Goal: Information Seeking & Learning: Learn about a topic

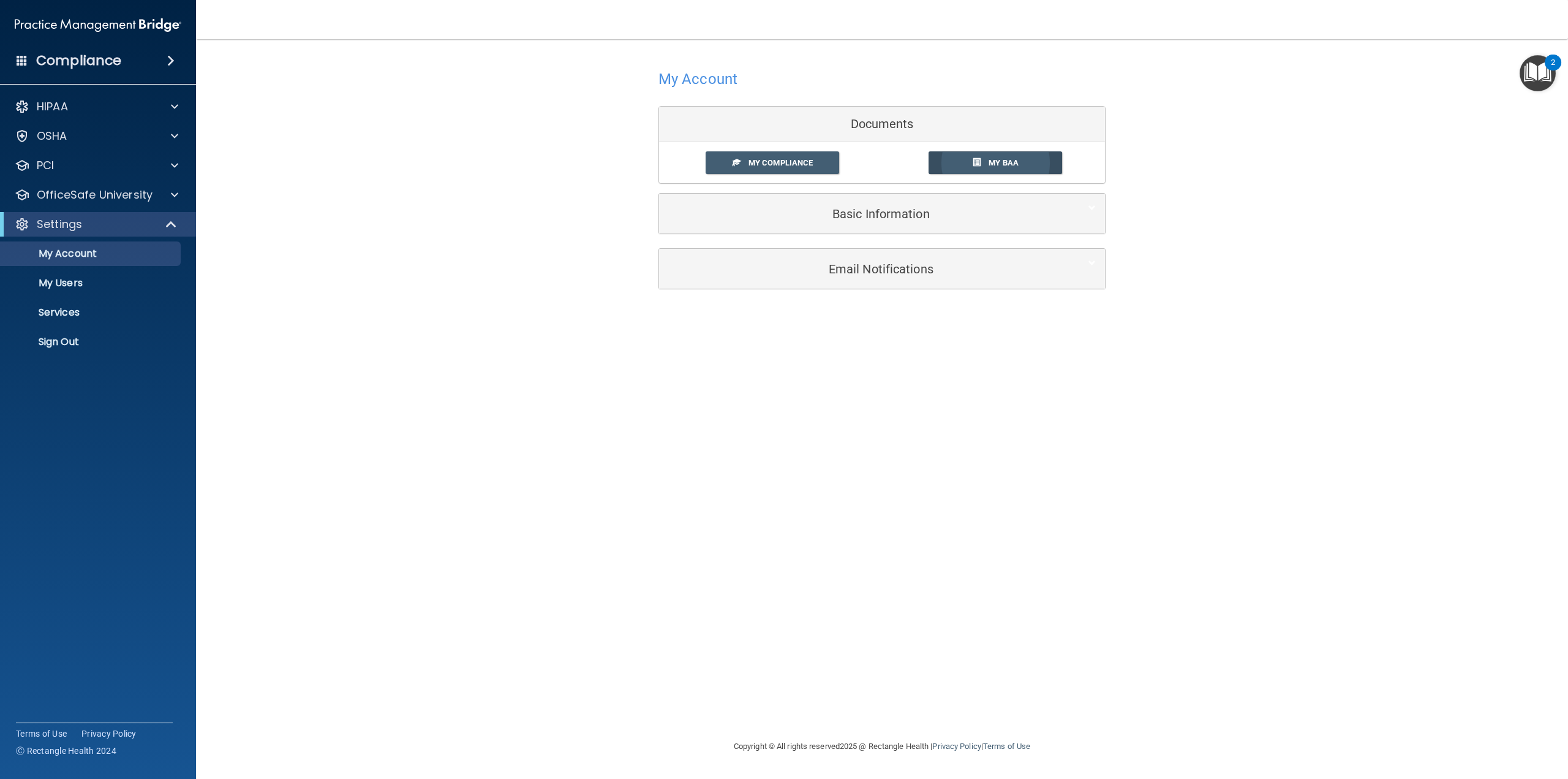
click at [955, 171] on link "My BAA" at bounding box center [995, 162] width 134 height 23
click at [861, 218] on h5 "Basic Information" at bounding box center [863, 214] width 390 height 13
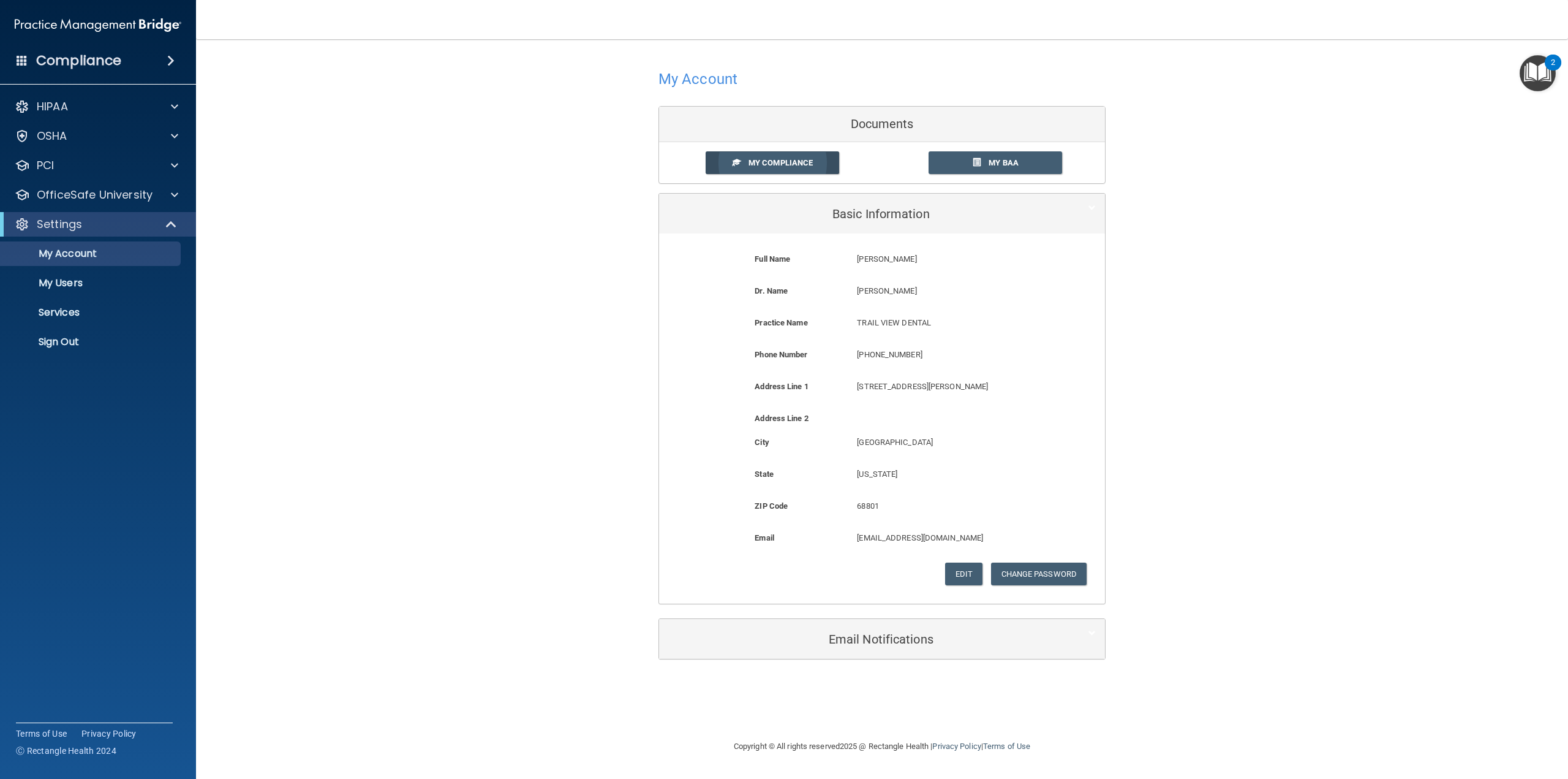
click at [777, 168] on link "My Compliance" at bounding box center [773, 162] width 134 height 23
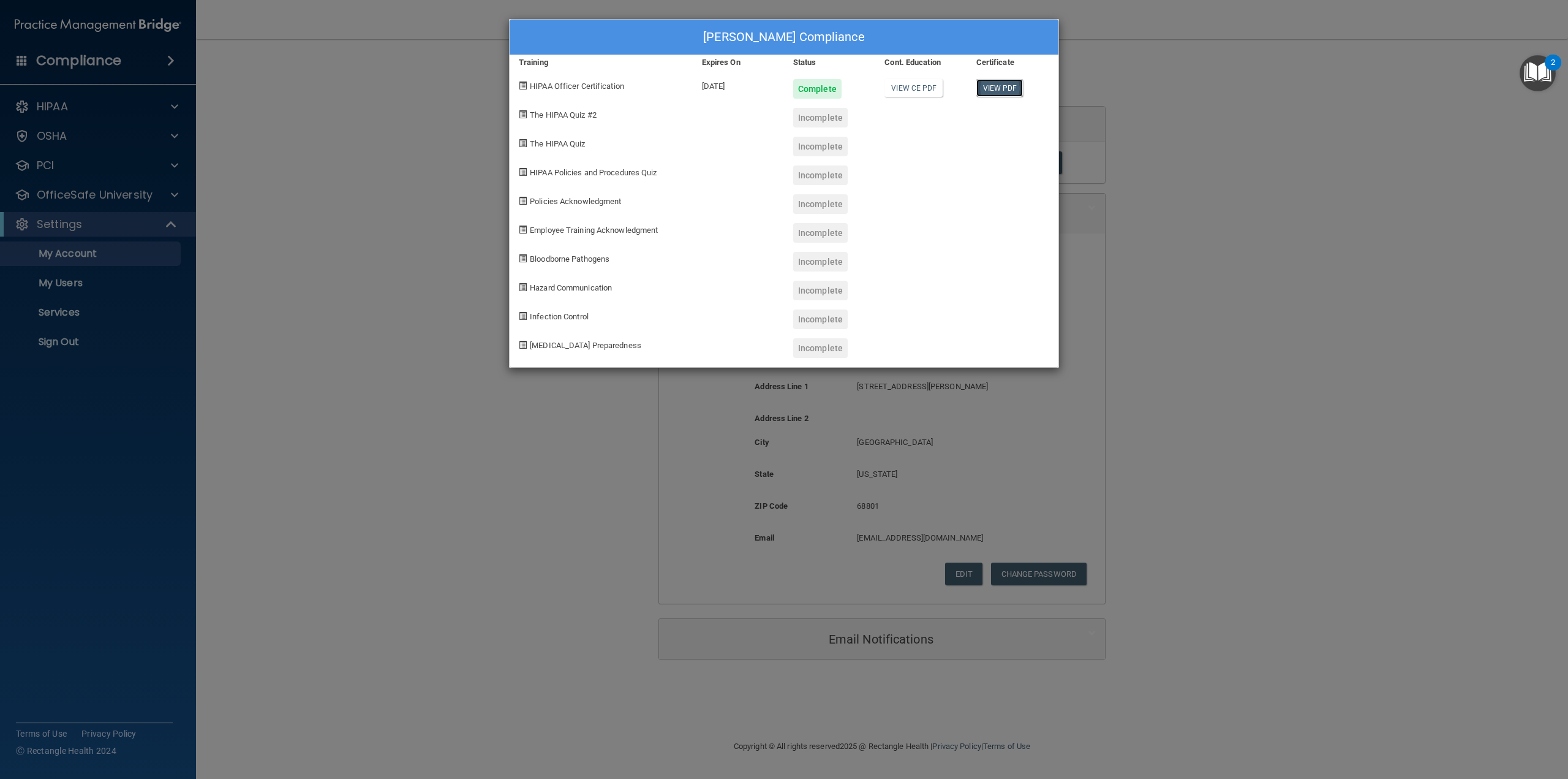
click at [999, 86] on link "View PDF" at bounding box center [999, 87] width 47 height 18
click at [1279, 274] on div "Jory Crouch's Compliance Training Expires On Status Cont. Education Certificate…" at bounding box center [784, 389] width 1568 height 779
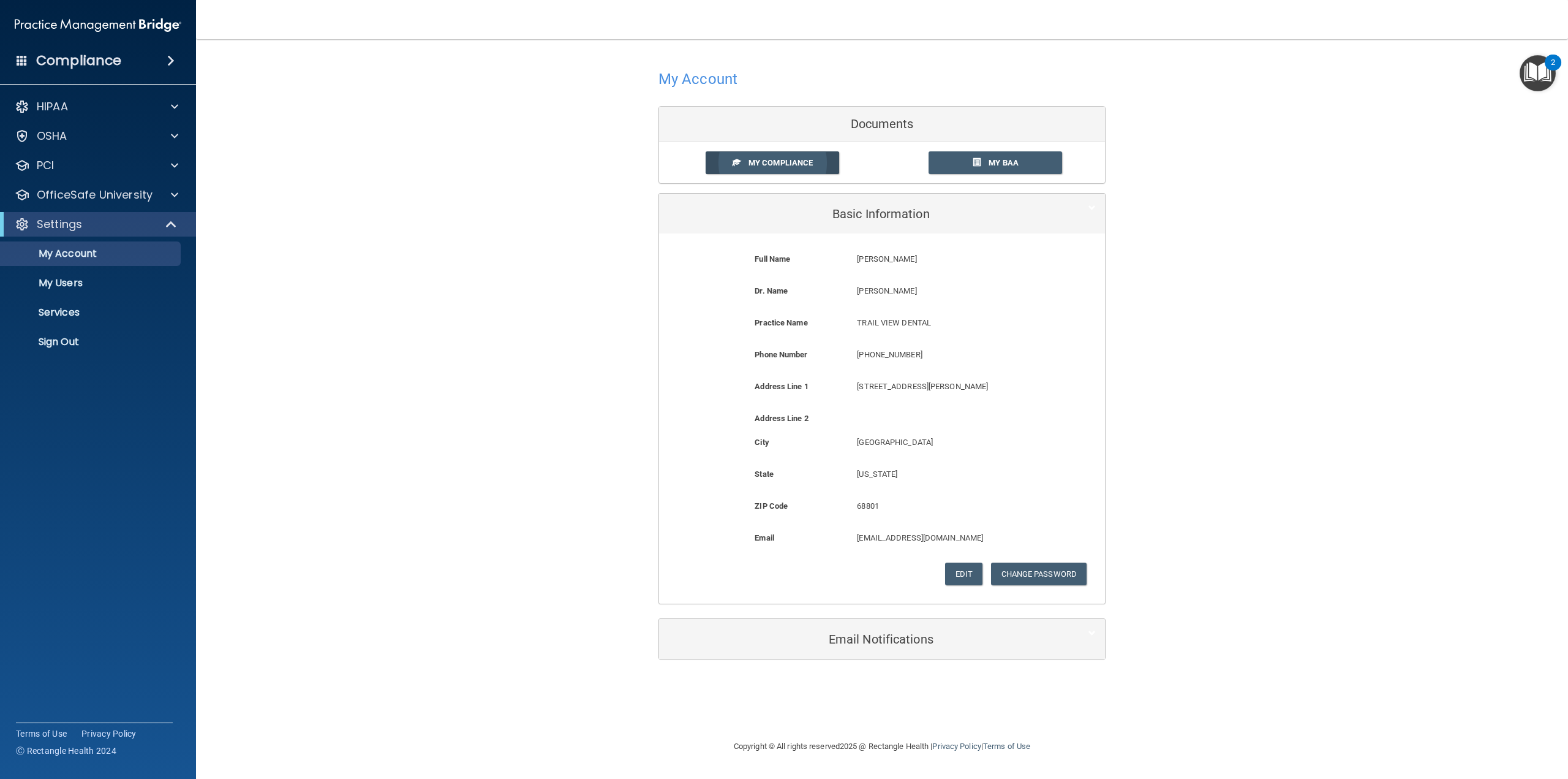
click at [738, 164] on span at bounding box center [737, 162] width 8 height 8
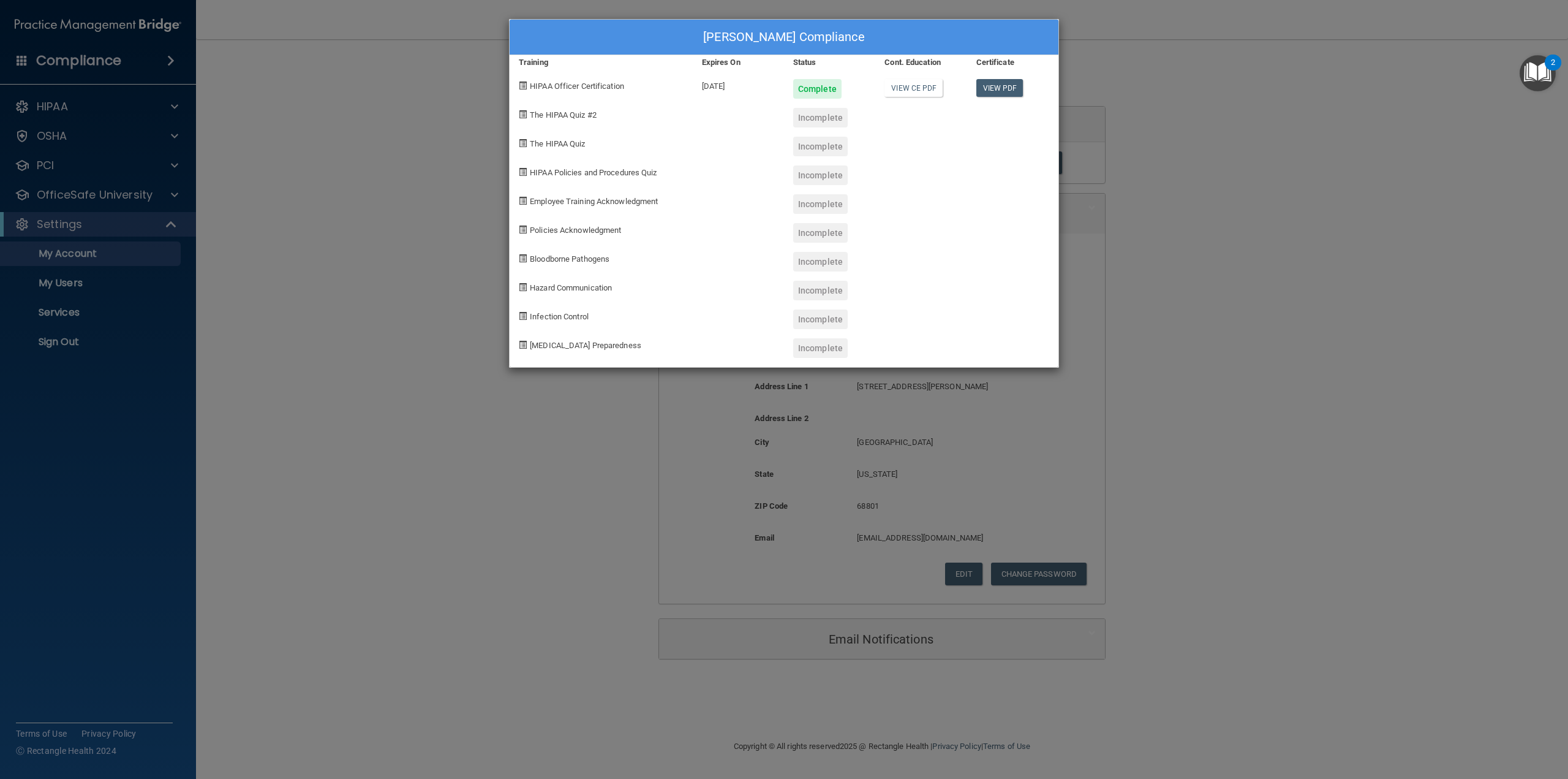
click at [1172, 63] on div "Jory Crouch's Compliance Training Expires On Status Cont. Education Certificate…" at bounding box center [784, 389] width 1568 height 779
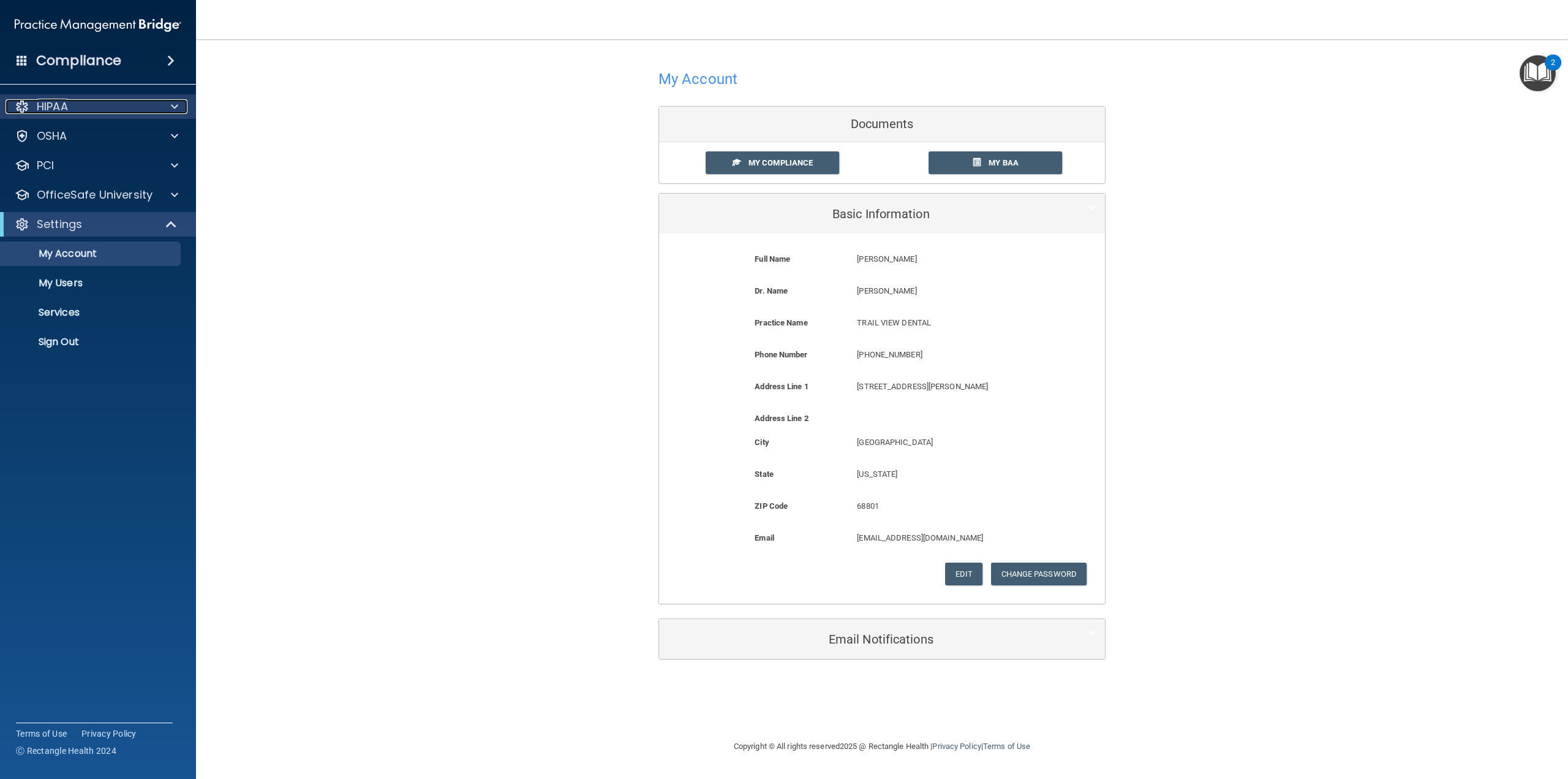
click at [130, 112] on div "HIPAA" at bounding box center [82, 107] width 152 height 15
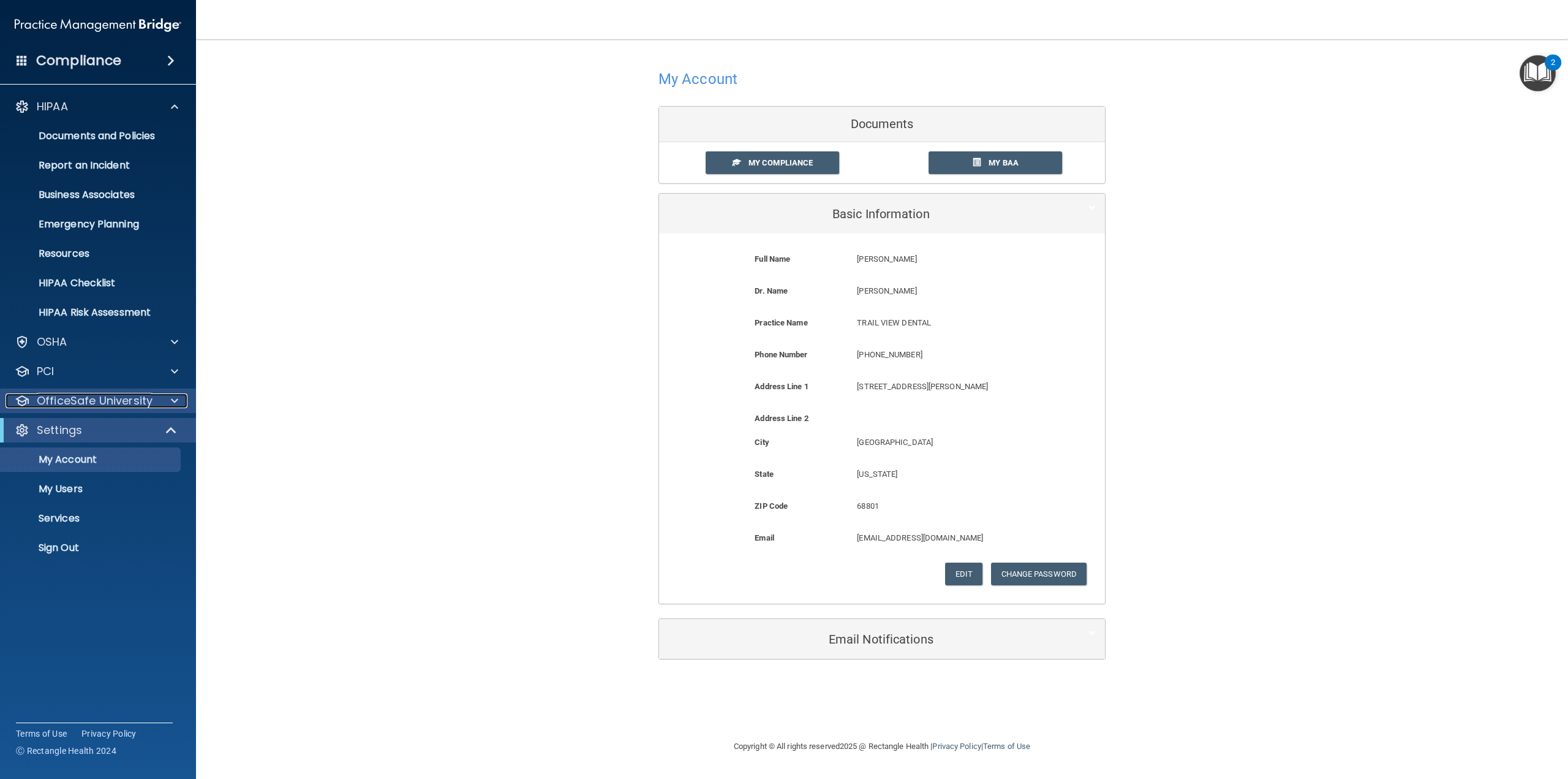
click at [111, 400] on p "OfficeSafe University" at bounding box center [94, 401] width 115 height 15
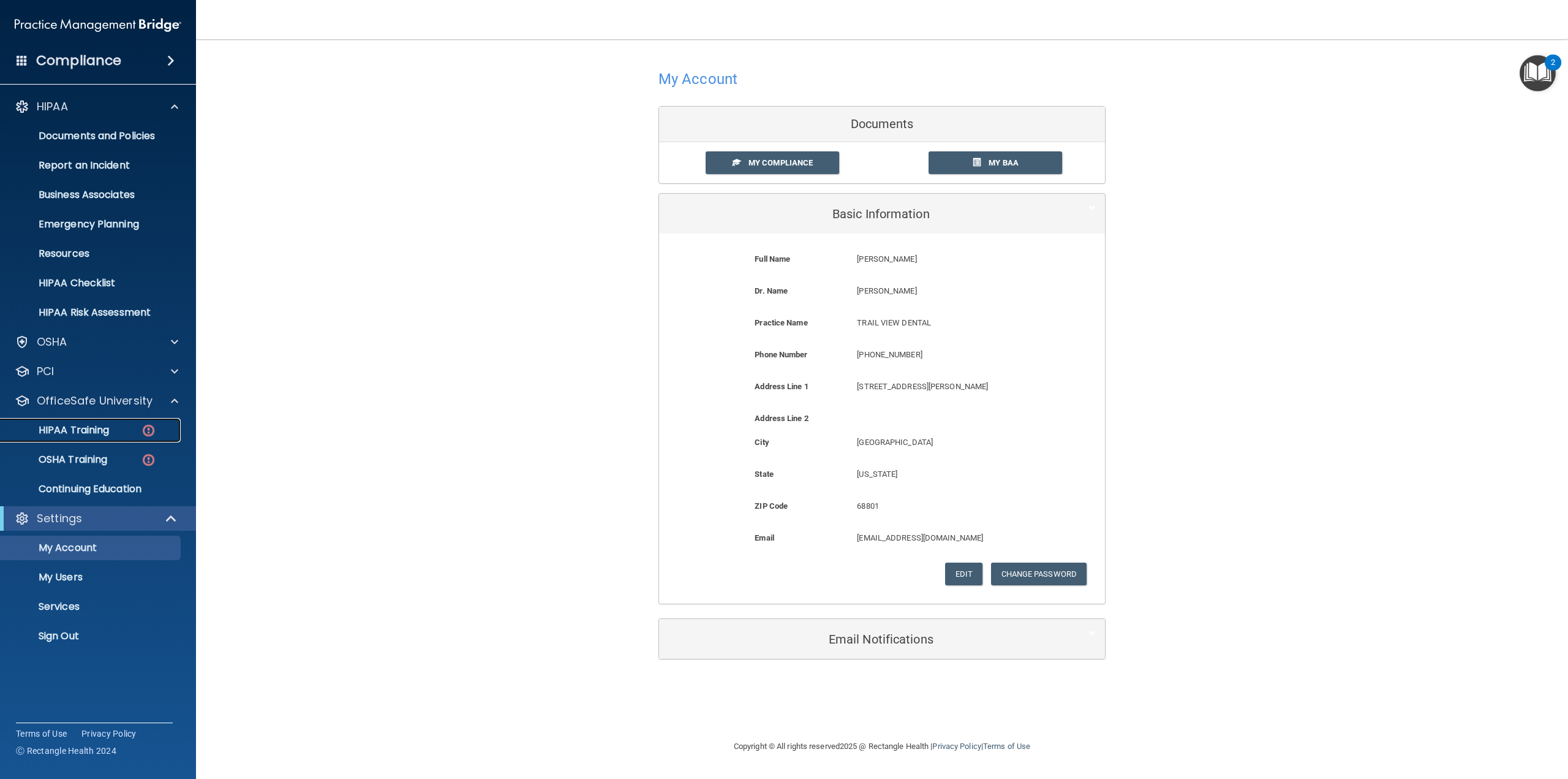
click at [101, 434] on p "HIPAA Training" at bounding box center [59, 430] width 101 height 13
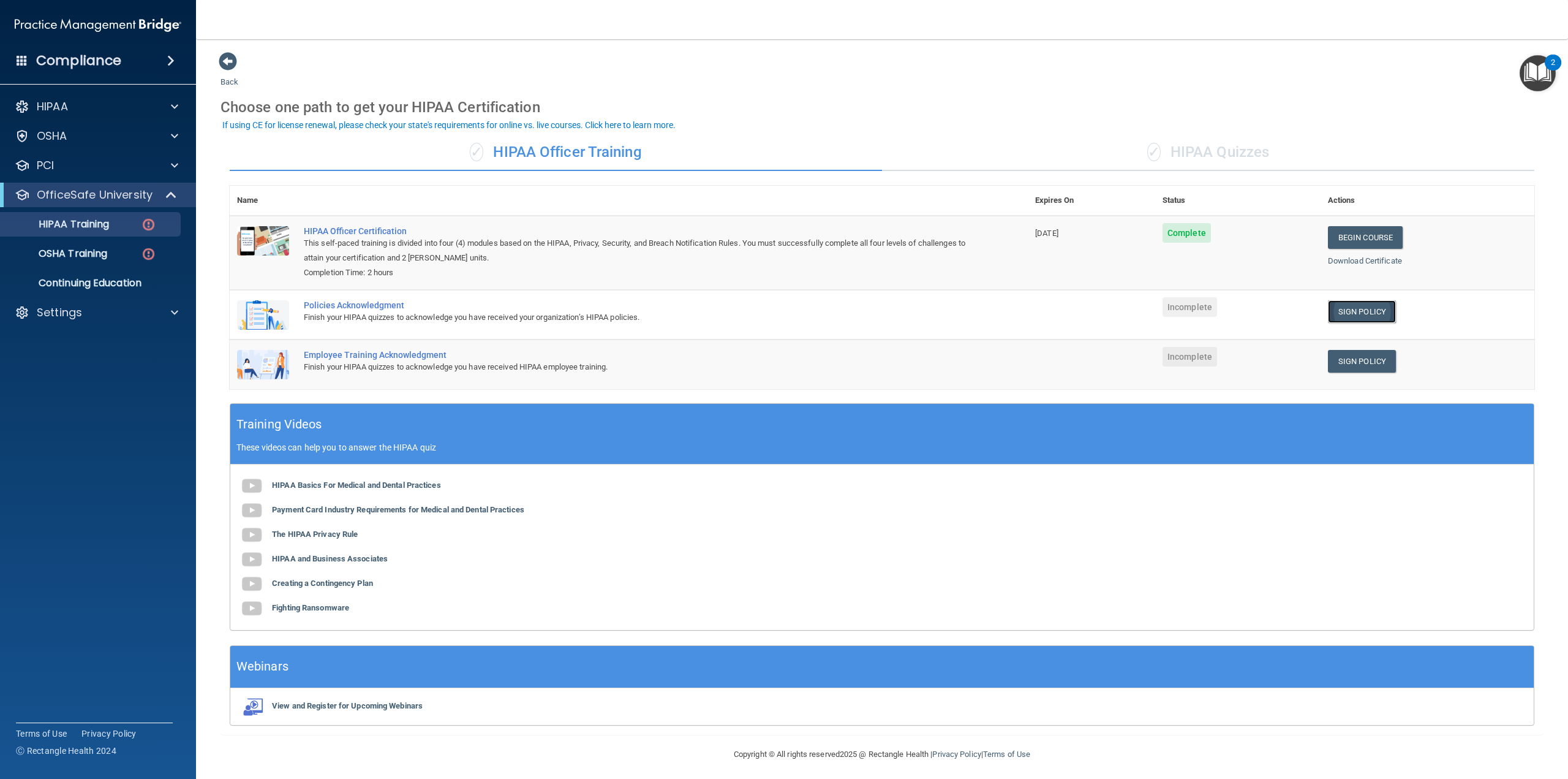
click at [1341, 315] on link "Sign Policy" at bounding box center [1361, 311] width 68 height 23
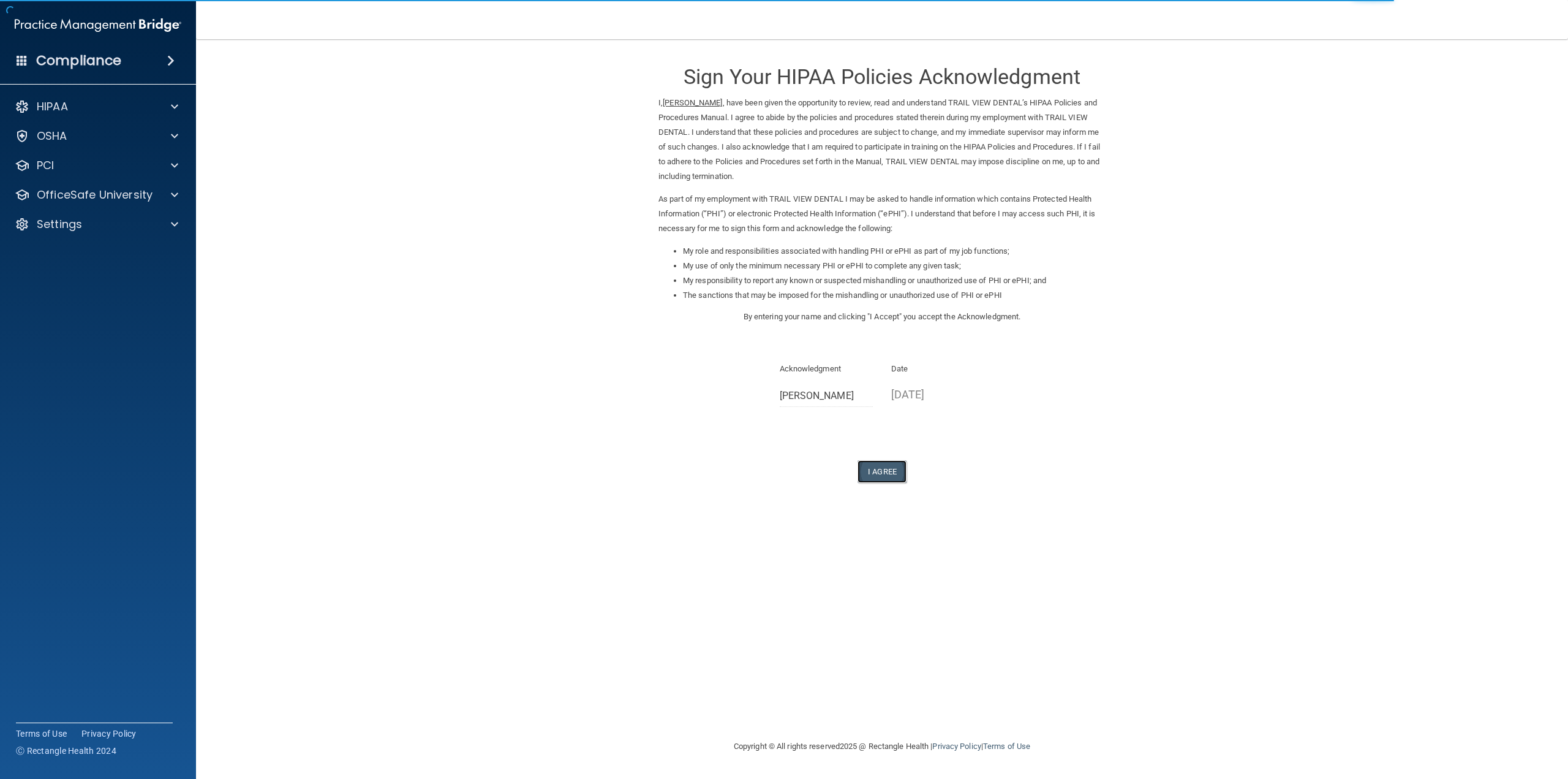
click at [880, 465] on button "I Agree" at bounding box center [881, 471] width 49 height 23
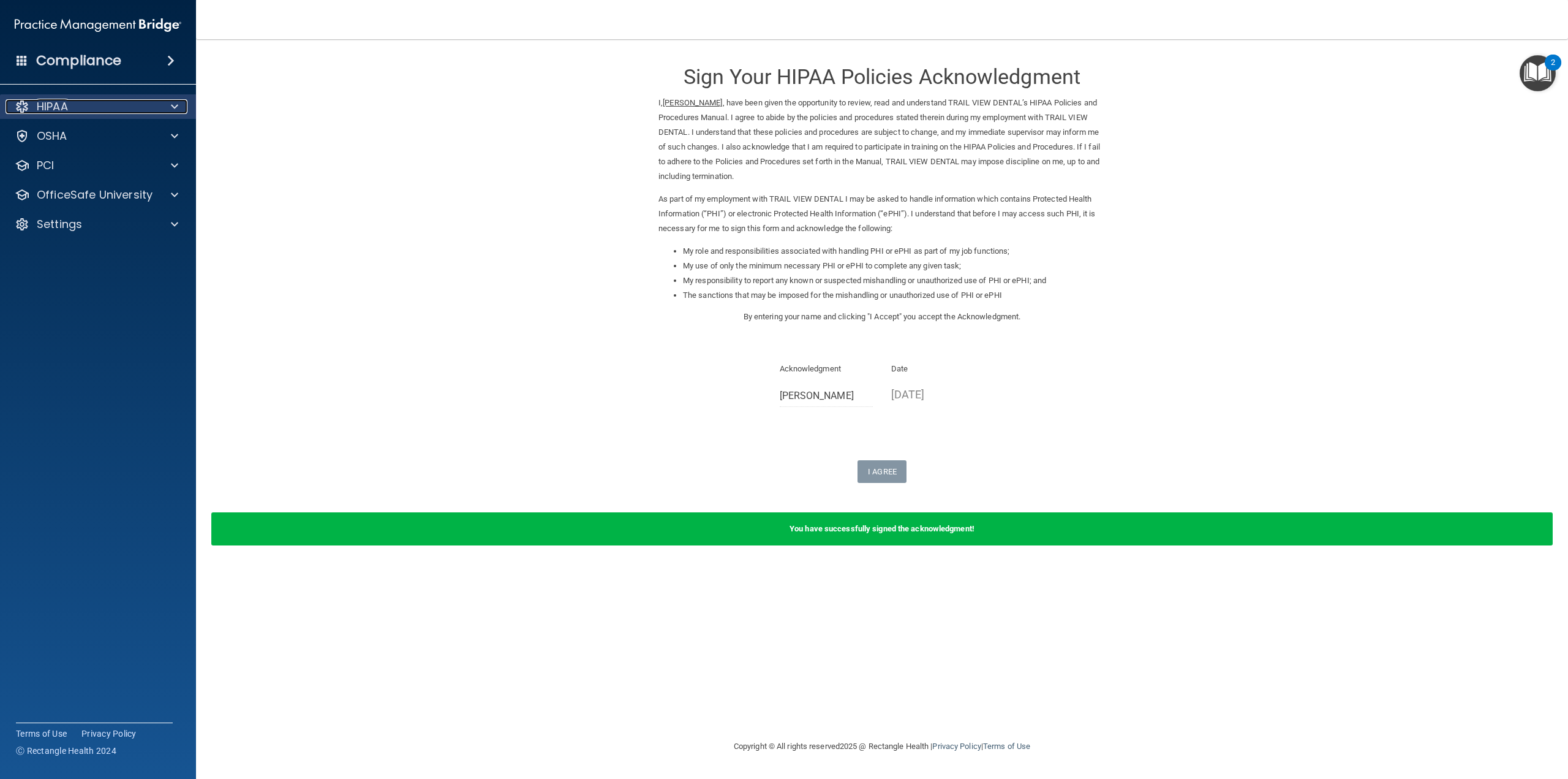
click at [146, 109] on div "HIPAA" at bounding box center [82, 107] width 152 height 15
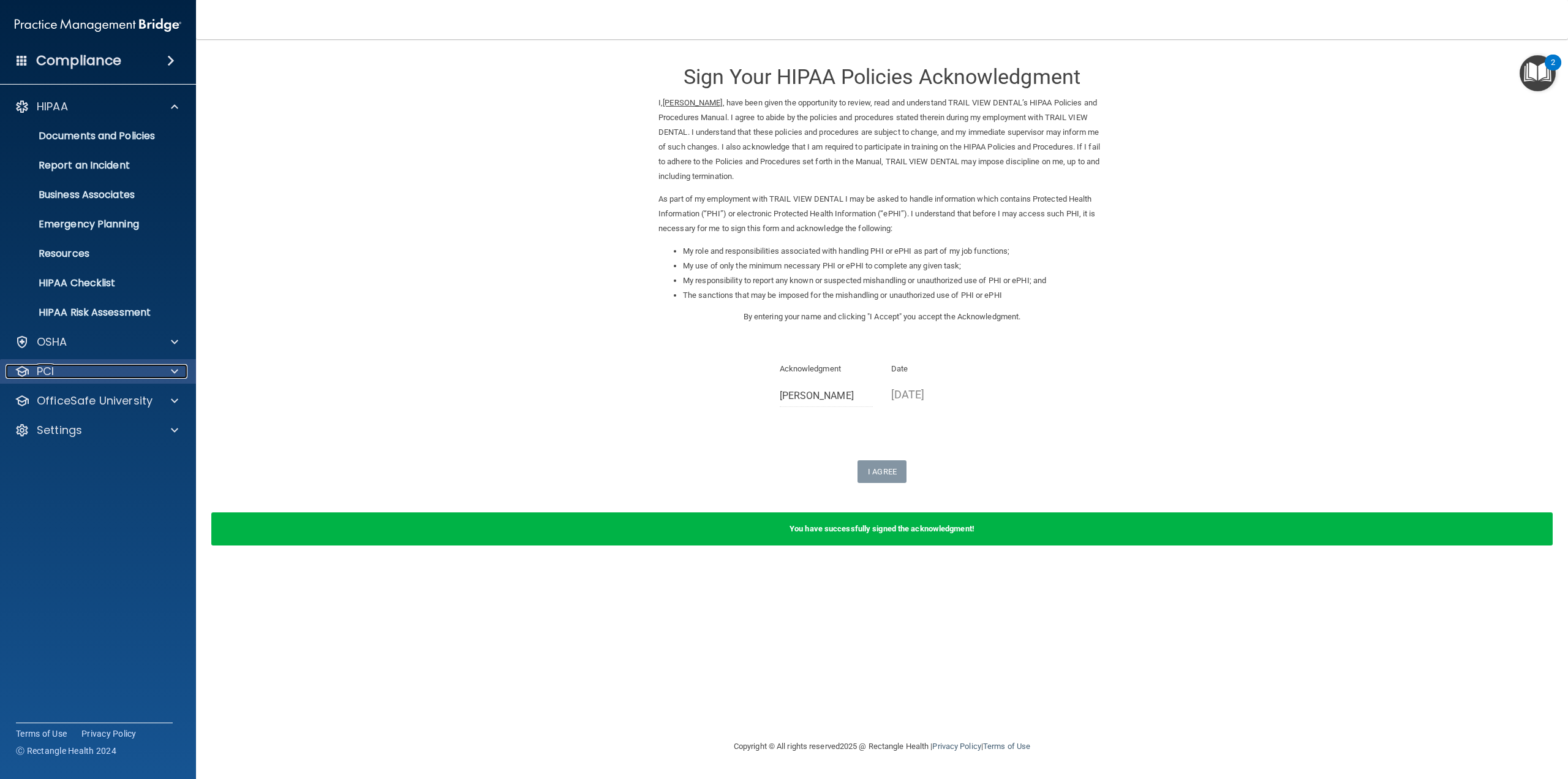
click at [117, 372] on div "PCI" at bounding box center [82, 372] width 152 height 15
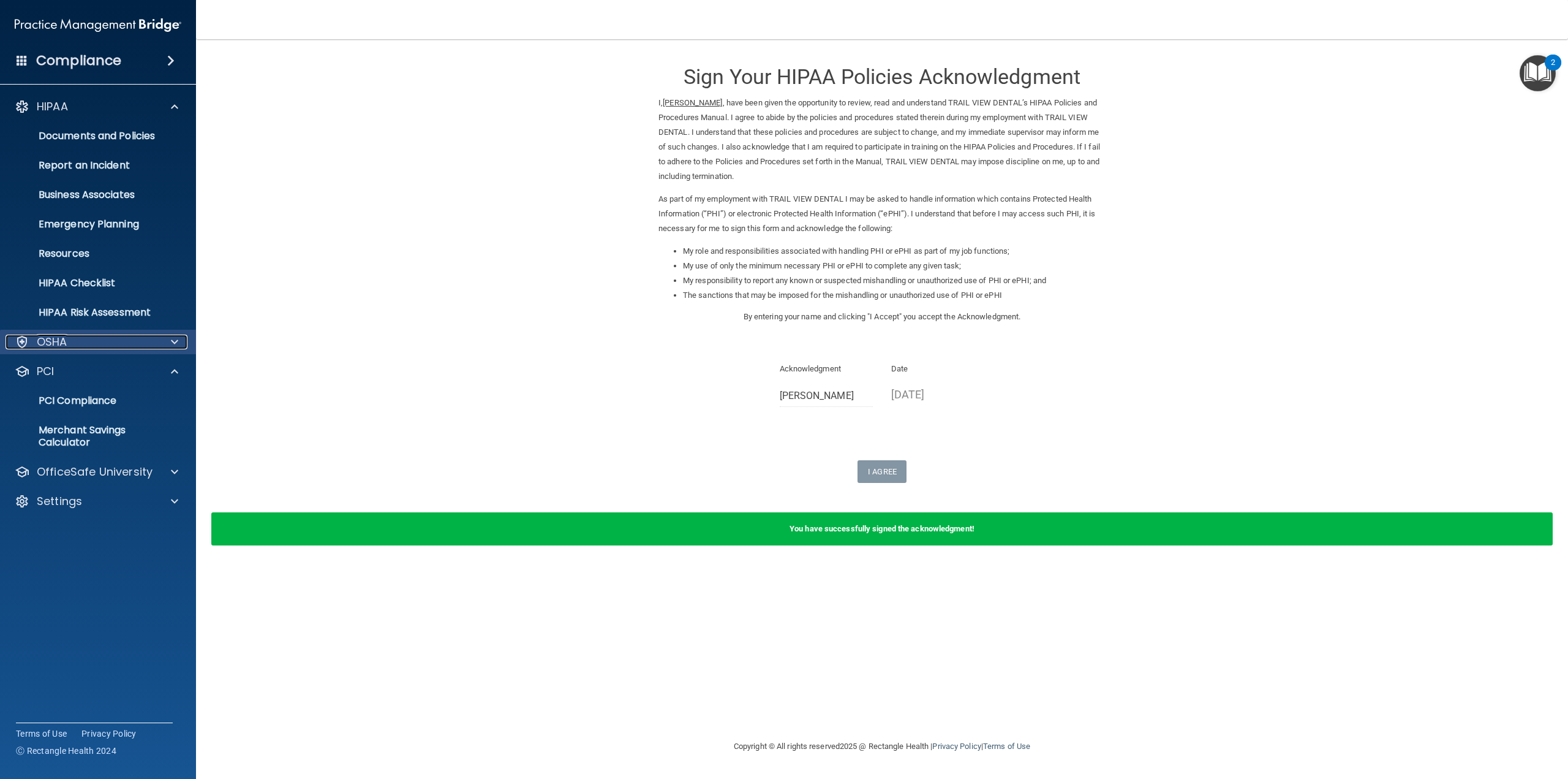
click at [125, 343] on div "OSHA" at bounding box center [82, 342] width 152 height 15
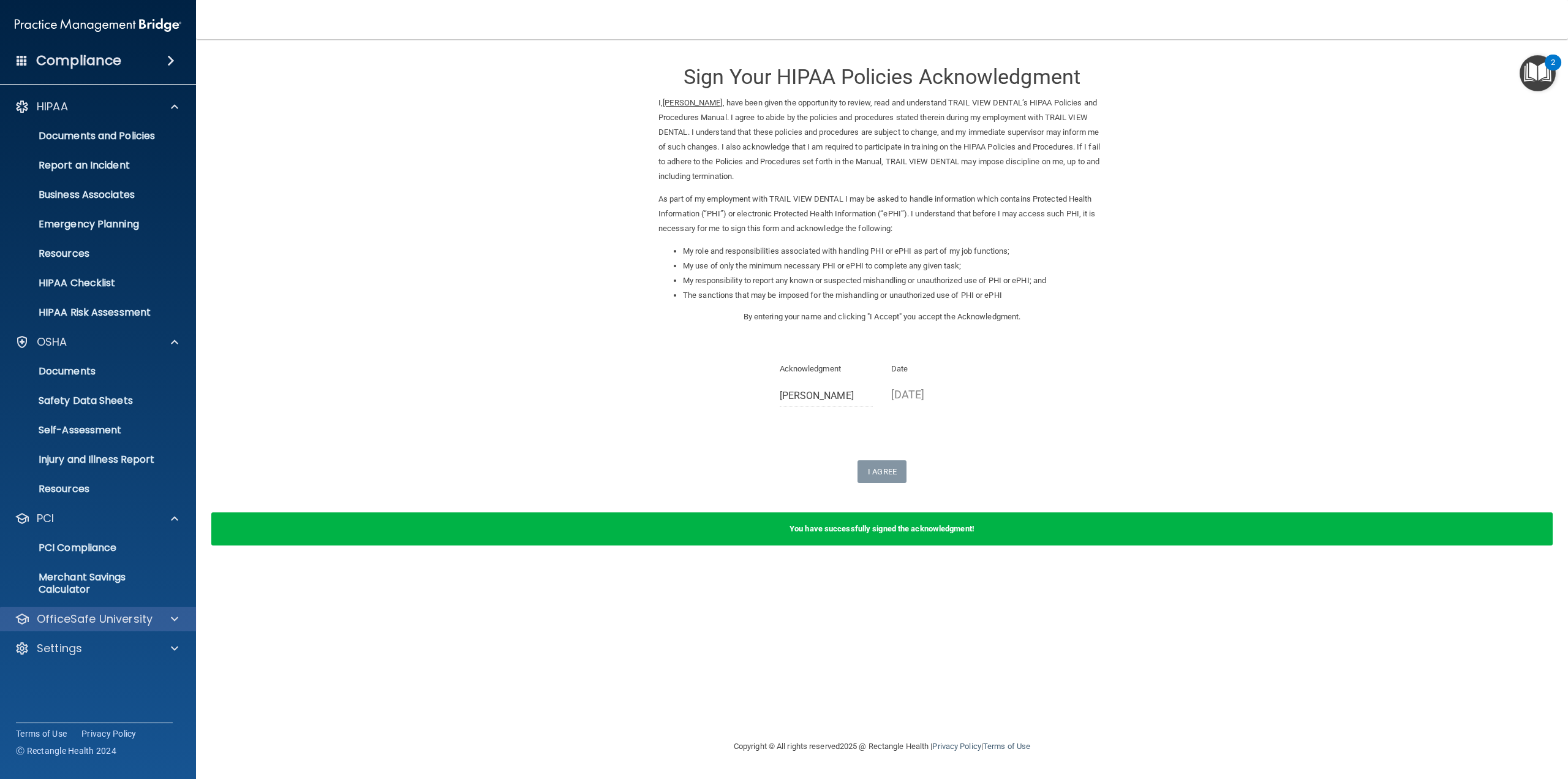
click at [104, 629] on div "OfficeSafe University" at bounding box center [98, 618] width 197 height 24
click at [108, 618] on p "OfficeSafe University" at bounding box center [94, 619] width 115 height 15
click at [93, 645] on p "HIPAA Training" at bounding box center [59, 648] width 101 height 13
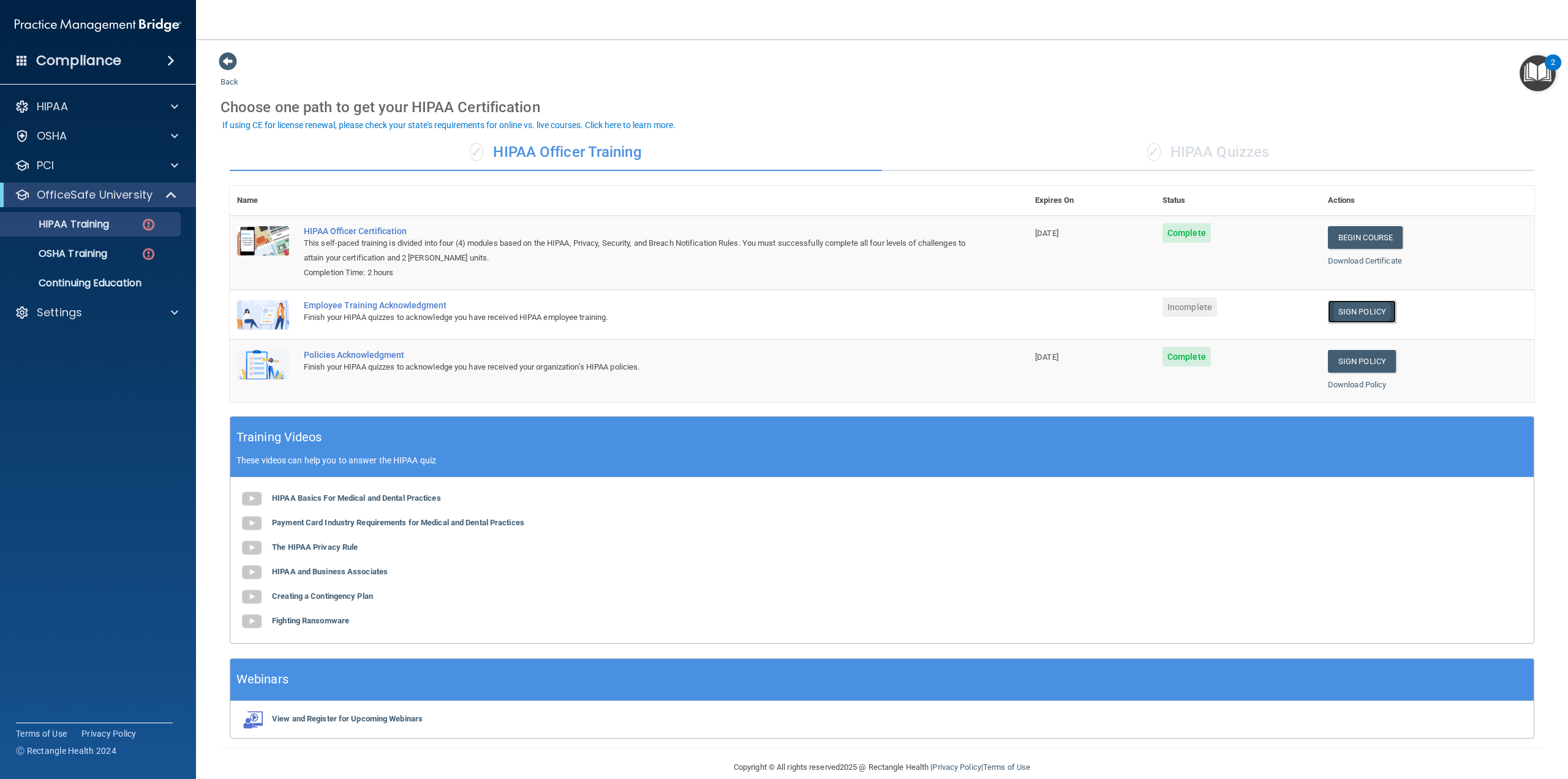
click at [1366, 310] on link "Sign Policy" at bounding box center [1361, 311] width 68 height 23
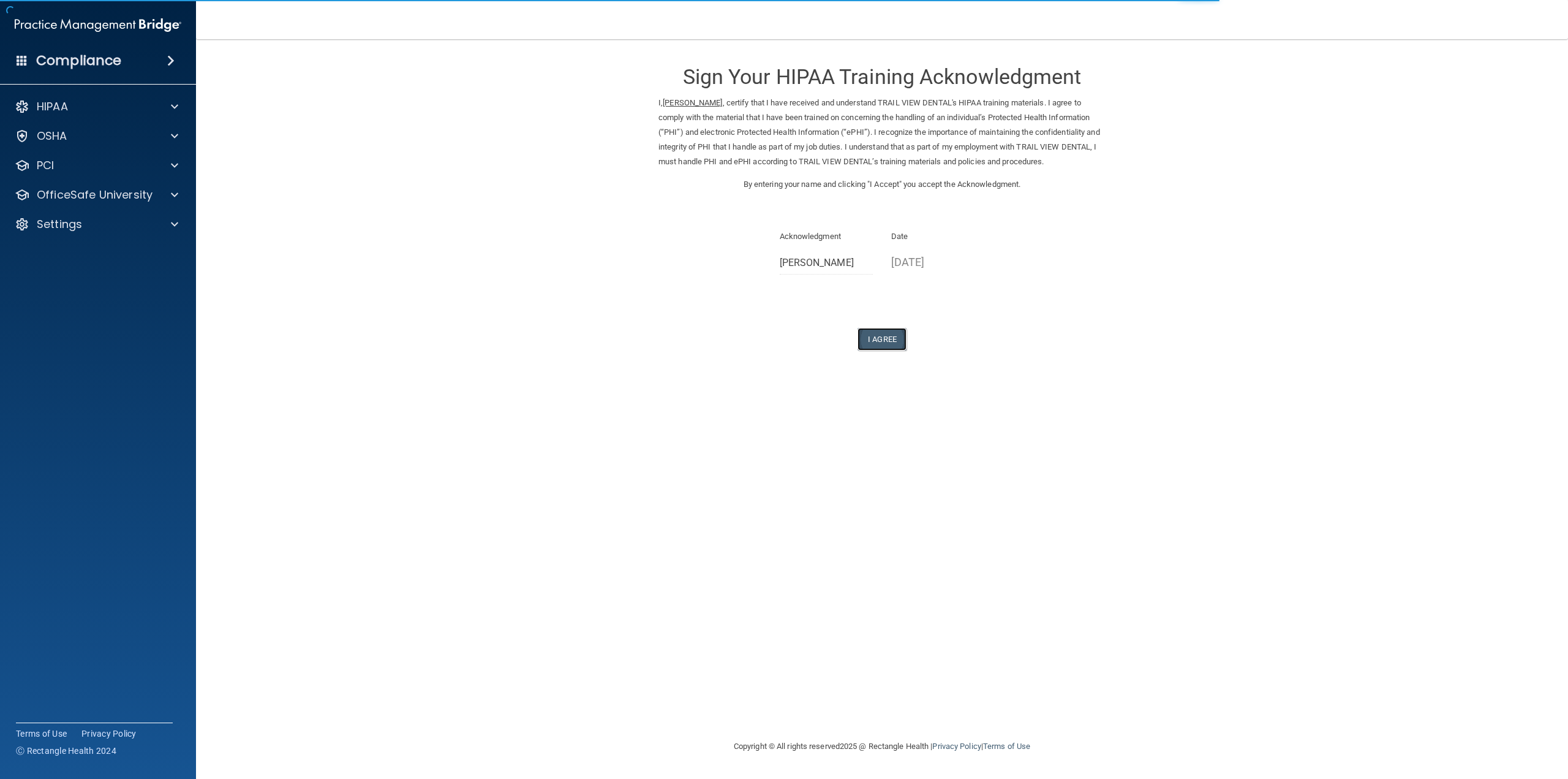
click at [881, 340] on button "I Agree" at bounding box center [881, 339] width 49 height 23
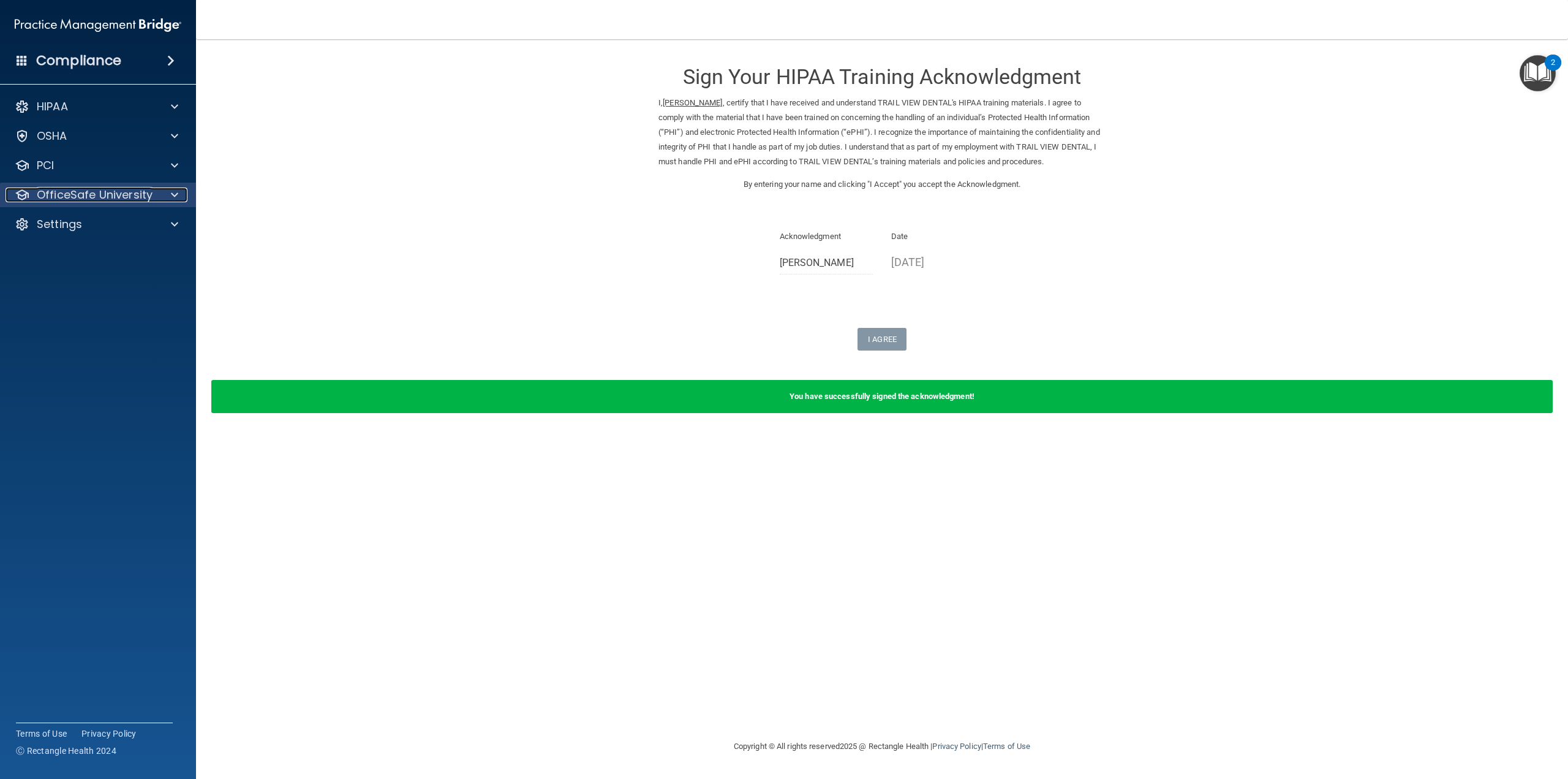
click at [77, 197] on p "OfficeSafe University" at bounding box center [94, 195] width 115 height 15
click at [91, 230] on p "HIPAA Training" at bounding box center [59, 224] width 101 height 13
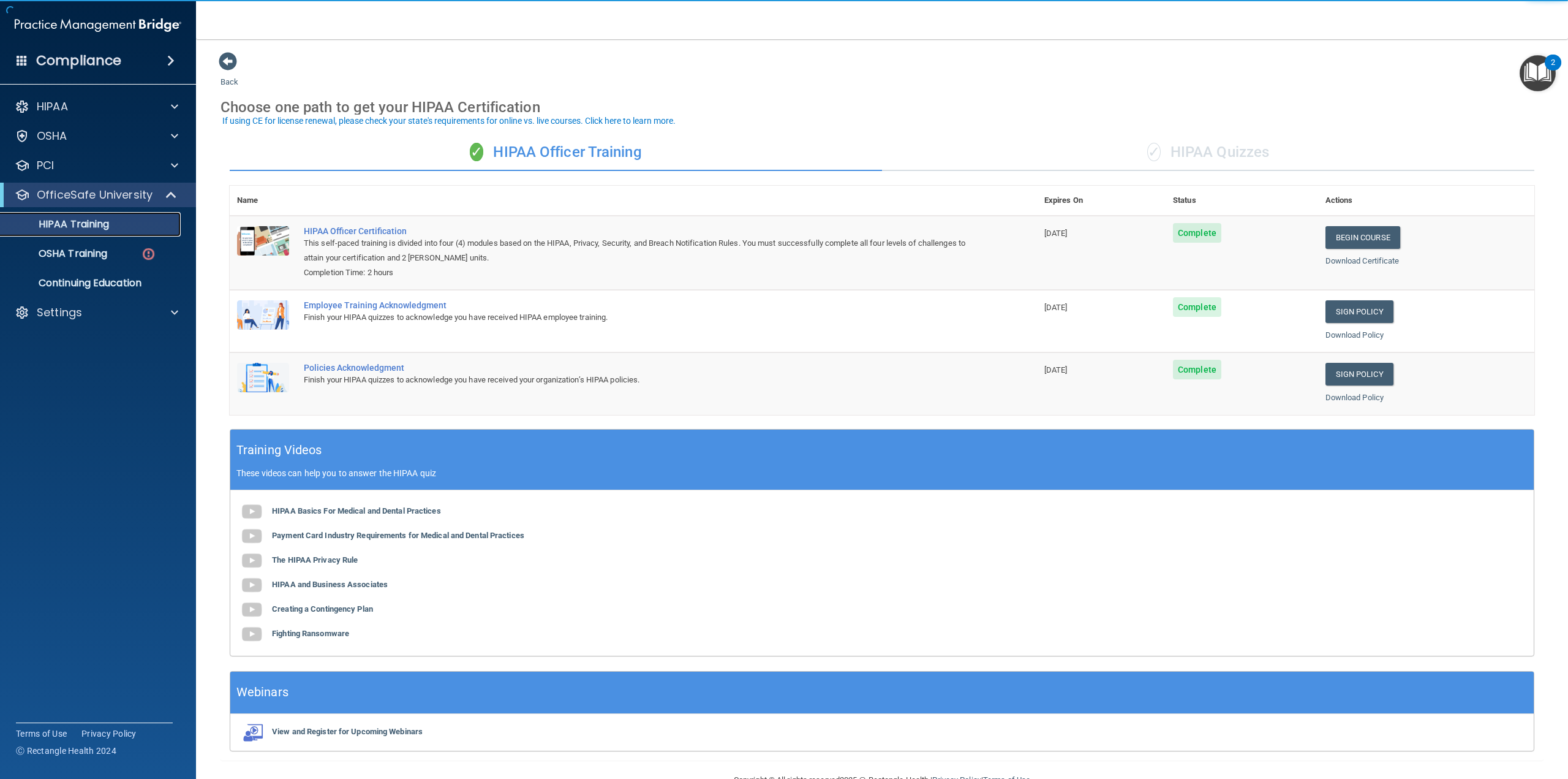
scroll to position [31, 0]
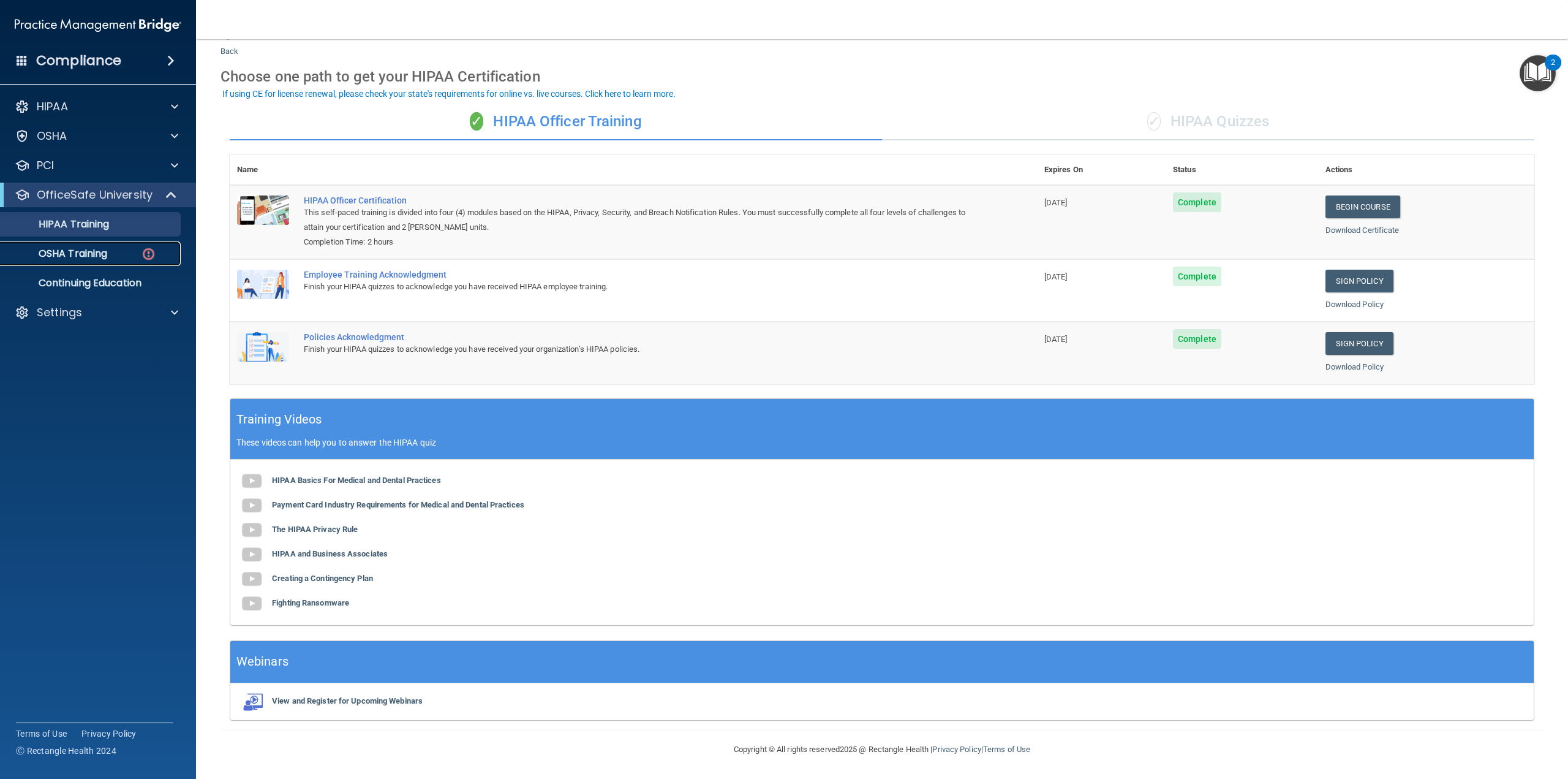
click at [116, 259] on div "OSHA Training" at bounding box center [92, 254] width 167 height 13
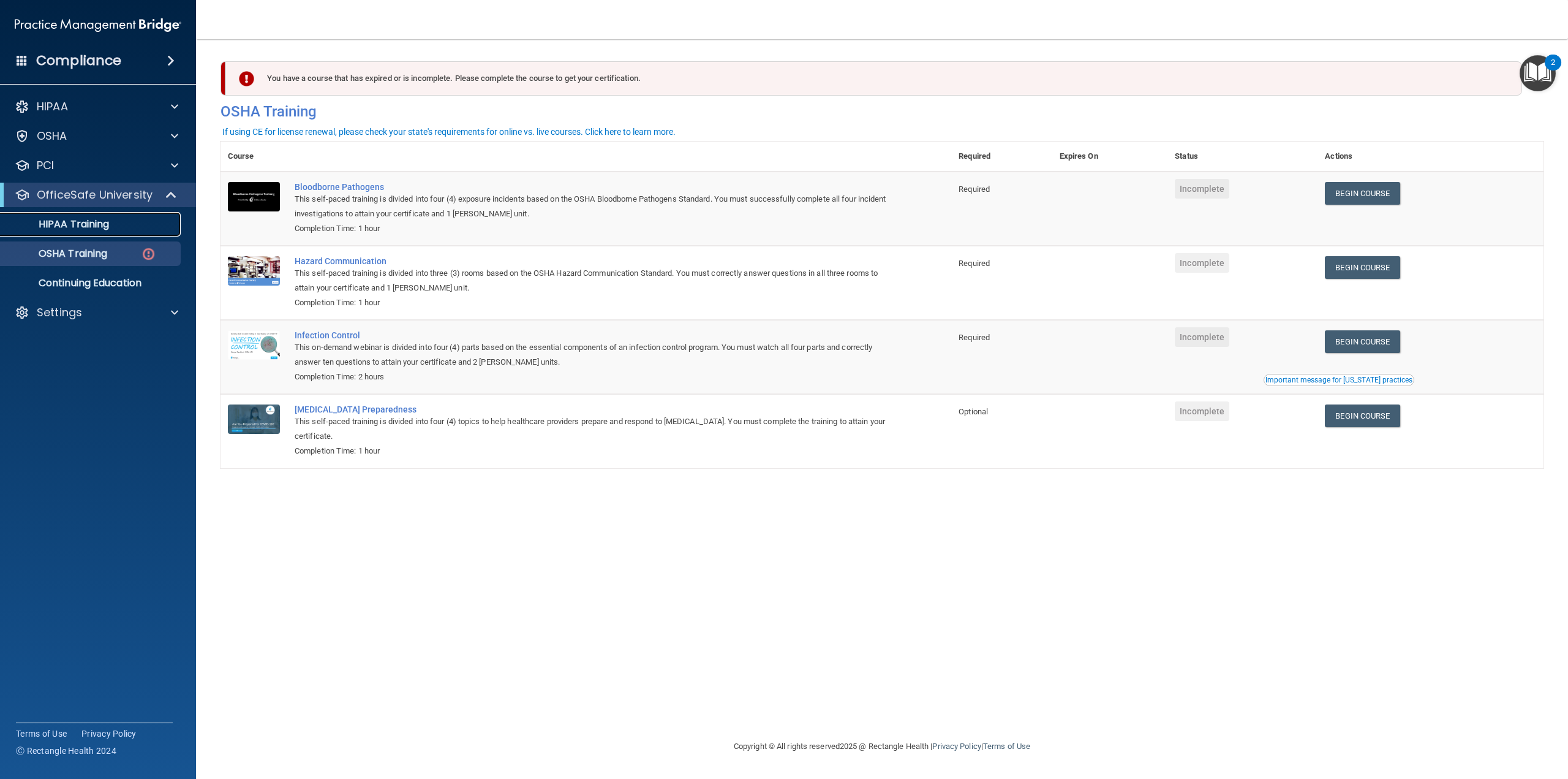
click at [125, 225] on div "HIPAA Training" at bounding box center [92, 224] width 167 height 13
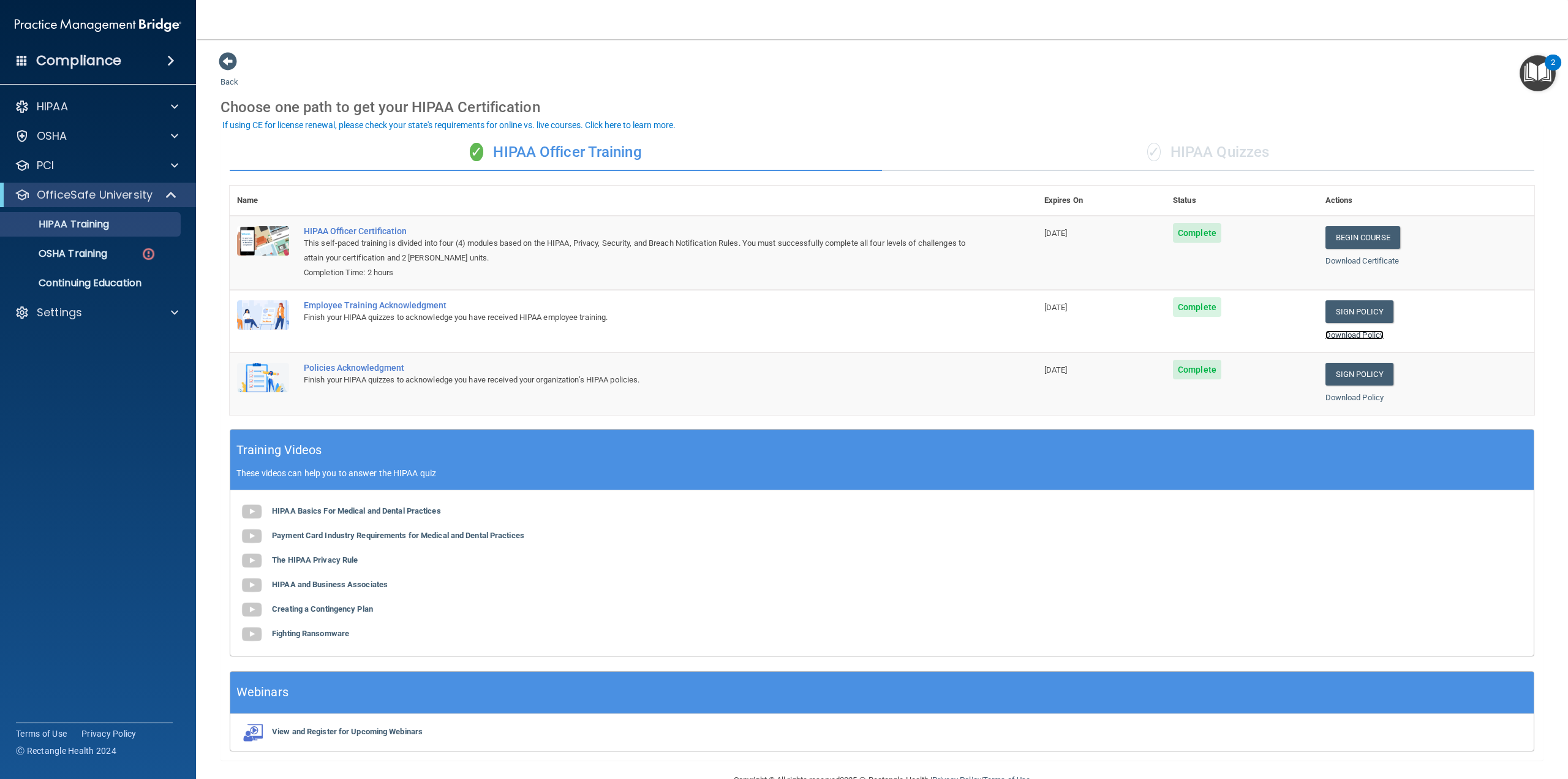
click at [1362, 336] on link "Download Policy" at bounding box center [1355, 335] width 59 height 9
click at [1356, 399] on link "Download Policy" at bounding box center [1355, 397] width 59 height 9
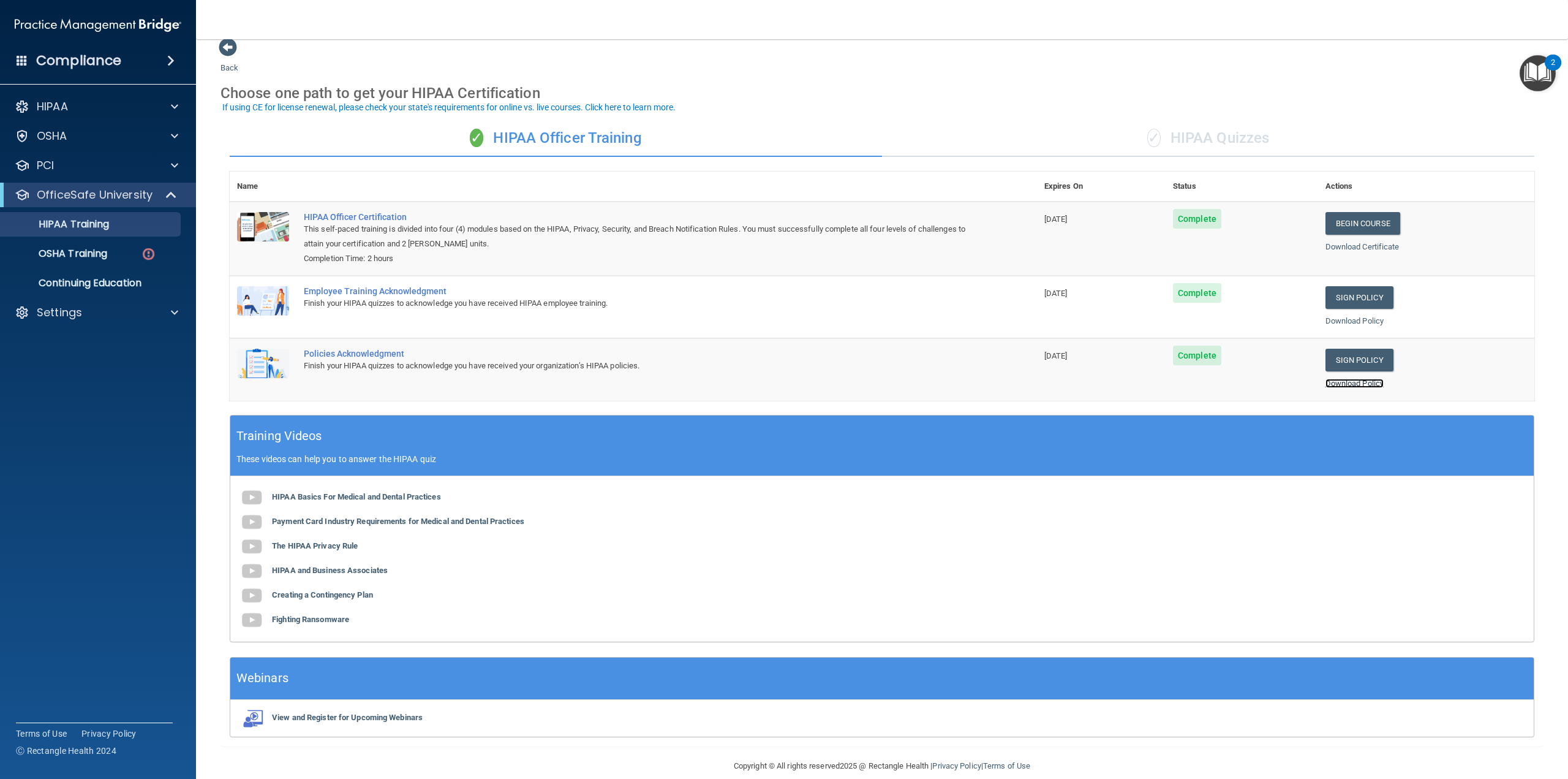
scroll to position [31, 0]
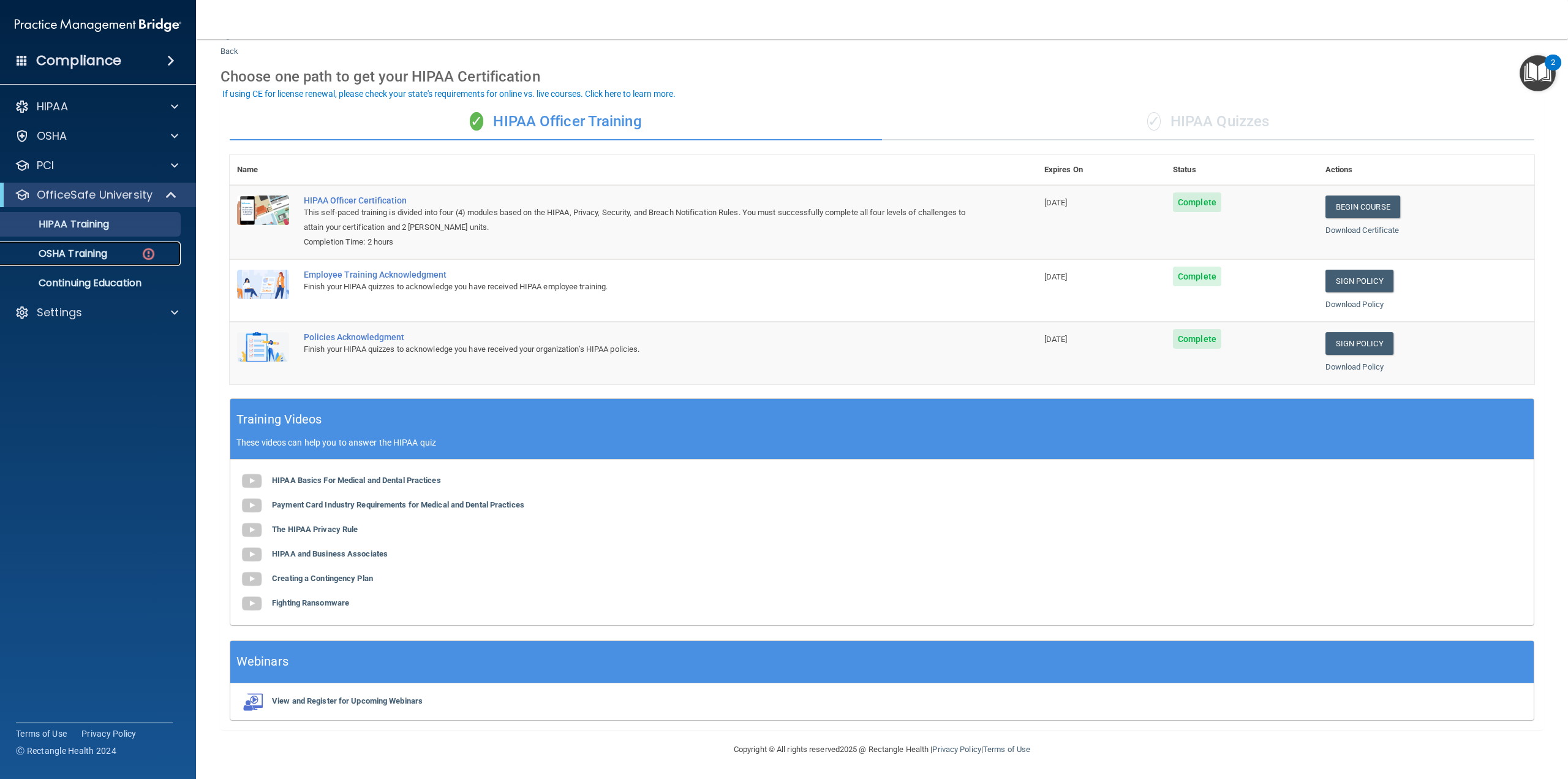
click at [90, 249] on p "OSHA Training" at bounding box center [58, 254] width 100 height 13
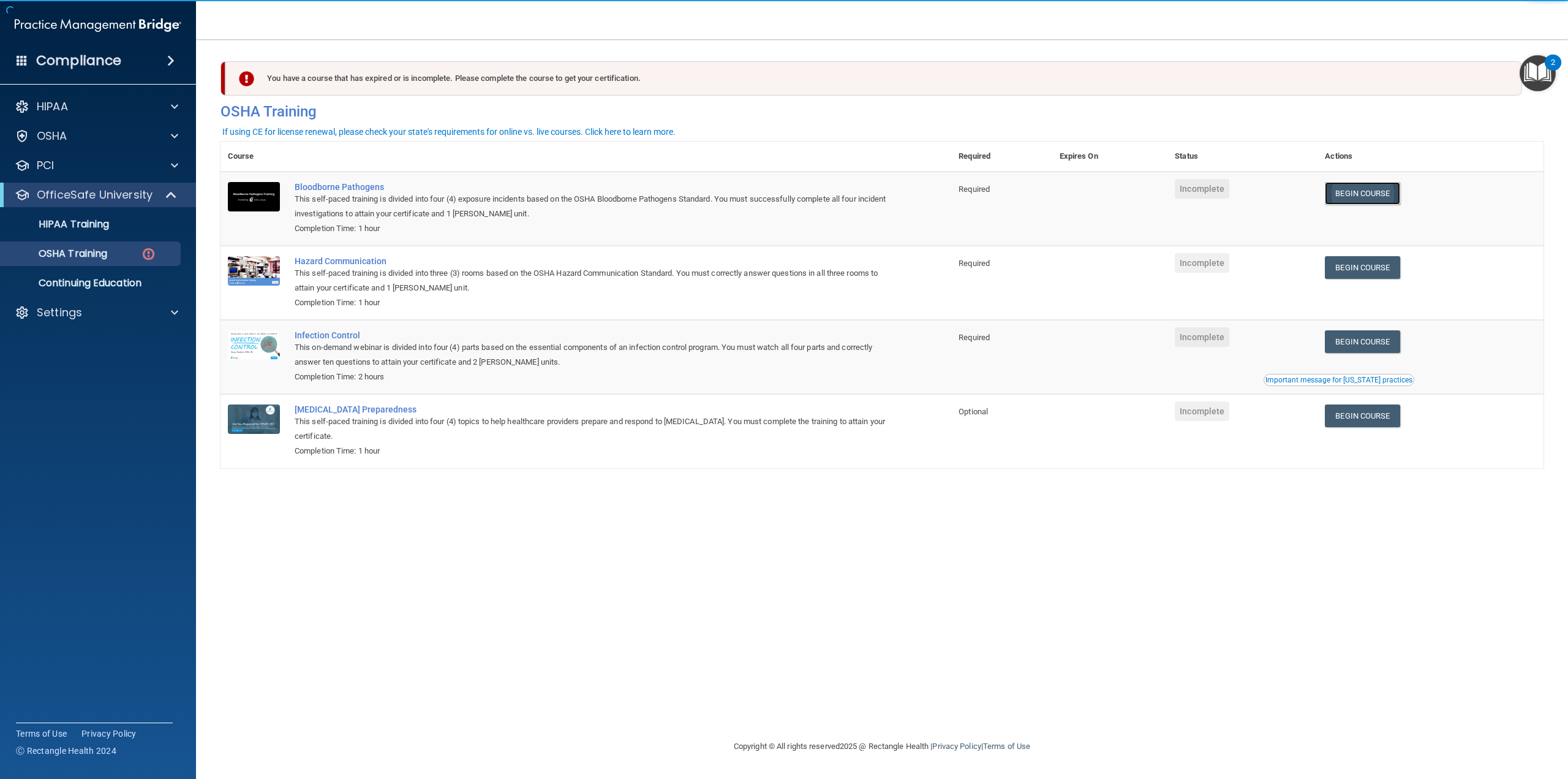
click at [1361, 197] on link "Begin Course" at bounding box center [1361, 192] width 74 height 23
